Goal: Navigation & Orientation: Find specific page/section

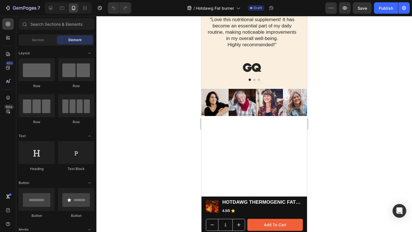
scroll to position [414, 0]
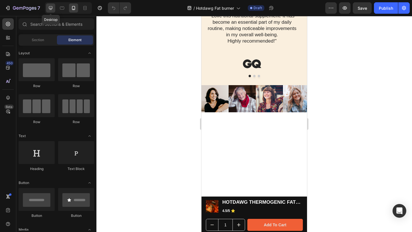
click at [49, 5] on icon at bounding box center [51, 8] width 6 height 6
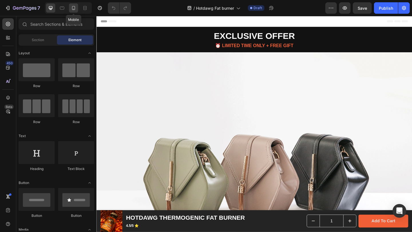
click at [70, 7] on div at bounding box center [73, 7] width 9 height 9
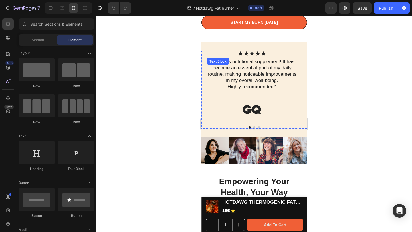
scroll to position [493, 0]
